Goal: Find specific page/section: Find specific page/section

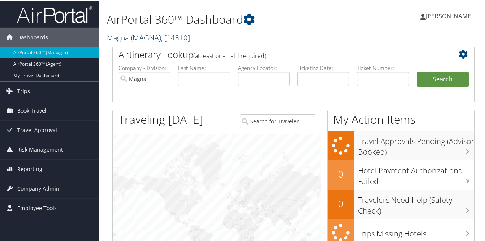
click at [132, 39] on span "( MAGNA )" at bounding box center [146, 37] width 30 height 10
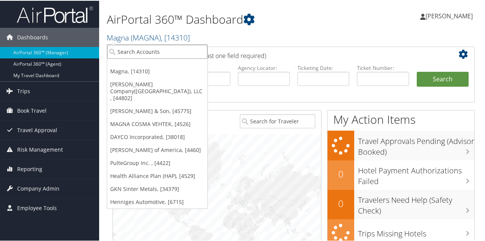
click at [135, 51] on input "search" at bounding box center [157, 51] width 100 height 14
type input "ti"
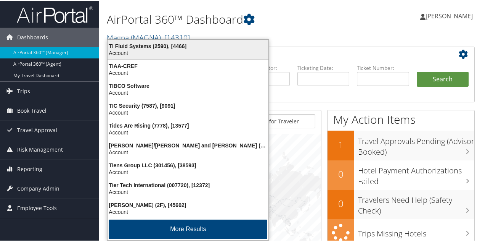
click at [154, 51] on div "Account" at bounding box center [188, 52] width 170 height 7
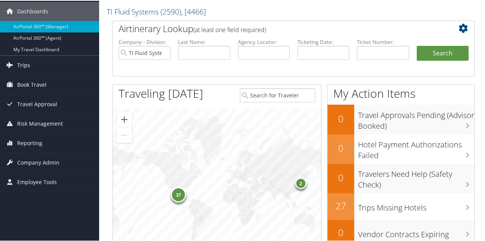
scroll to position [38, 0]
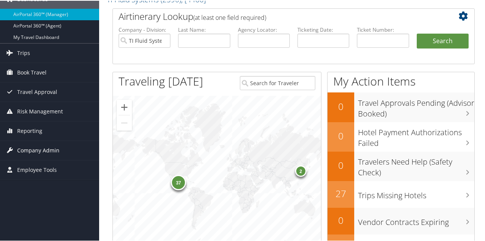
click at [42, 151] on span "Company Admin" at bounding box center [38, 149] width 42 height 19
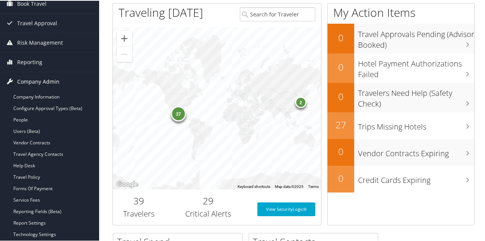
scroll to position [114, 0]
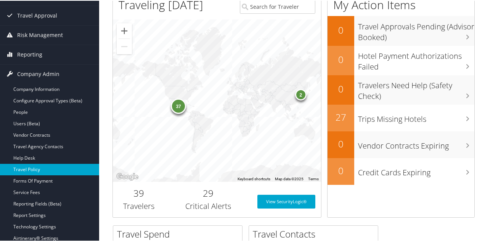
click at [40, 166] on link "Travel Policy" at bounding box center [49, 168] width 99 height 11
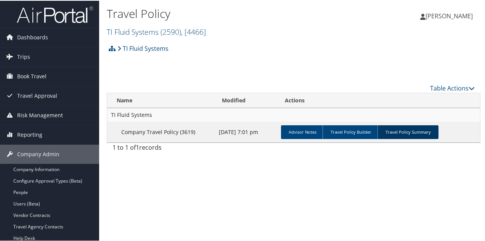
click at [391, 129] on link "Travel Policy Summary" at bounding box center [408, 131] width 61 height 14
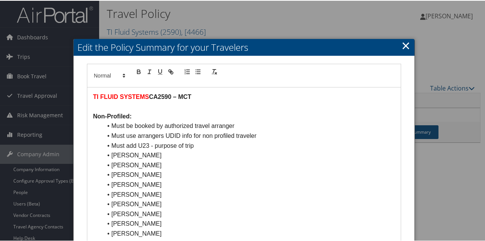
click at [407, 46] on link "×" at bounding box center [406, 44] width 9 height 15
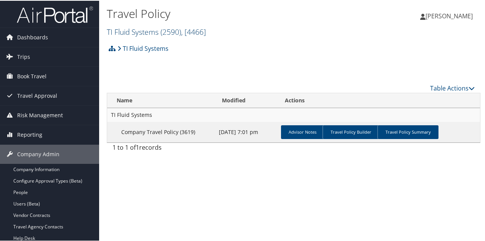
click at [158, 29] on link "TI Fluid Systems ( 2590 ) , [ 4466 ]" at bounding box center [156, 31] width 99 height 10
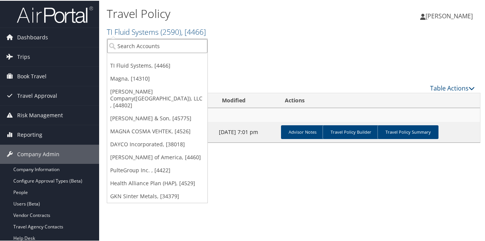
click at [152, 42] on input "search" at bounding box center [157, 45] width 100 height 14
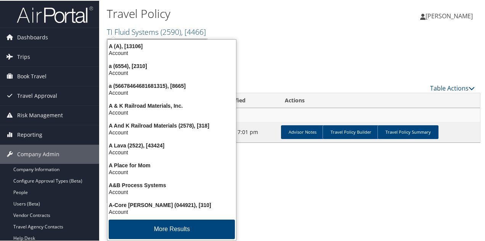
type input "abc"
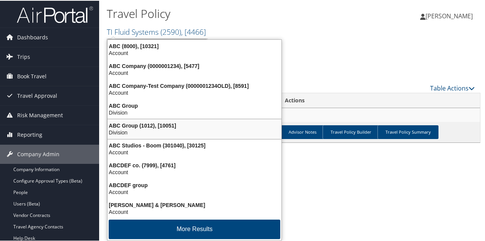
click at [146, 119] on div "ABC Group (1012), [10051] Division" at bounding box center [195, 128] width 172 height 18
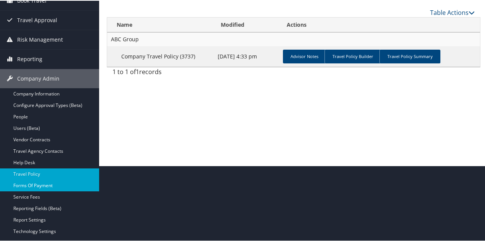
scroll to position [76, 0]
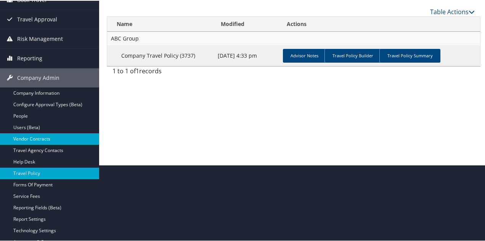
click at [42, 134] on link "Vendor Contracts" at bounding box center [49, 137] width 99 height 11
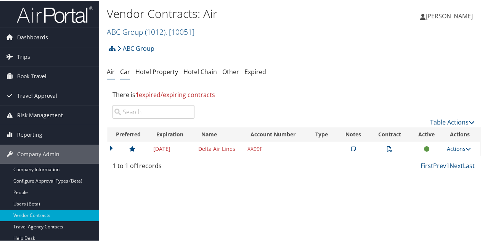
click at [128, 70] on link "Car" at bounding box center [125, 71] width 10 height 8
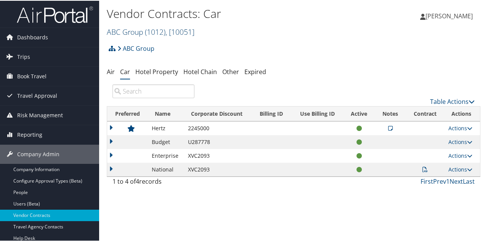
click at [136, 32] on link "ABC Group ( 1012 ) , [ 10051 ]" at bounding box center [151, 31] width 88 height 10
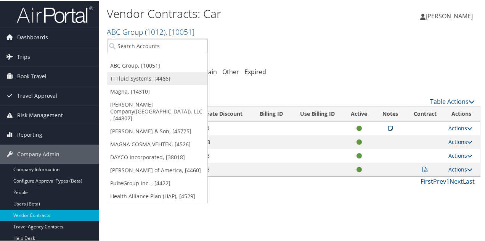
click at [130, 80] on link "TI Fluid Systems, [4466]" at bounding box center [157, 77] width 100 height 13
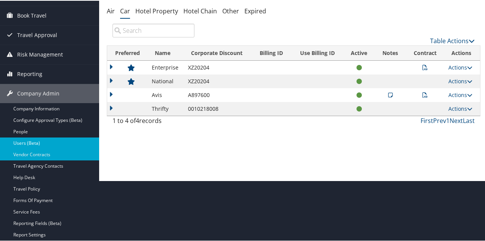
scroll to position [76, 0]
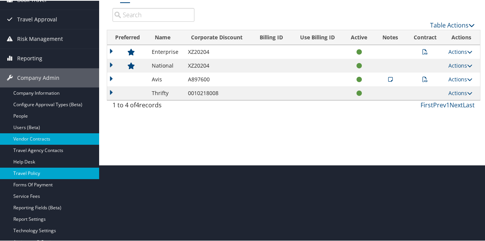
click at [58, 167] on link "Travel Policy" at bounding box center [49, 172] width 99 height 11
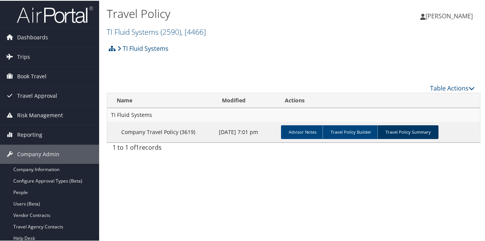
click at [406, 128] on link "Travel Policy Summary" at bounding box center [408, 131] width 61 height 14
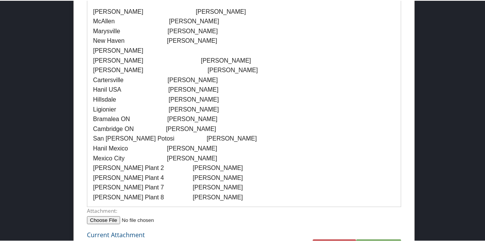
scroll to position [1030, 0]
